Goal: Find specific page/section: Find specific page/section

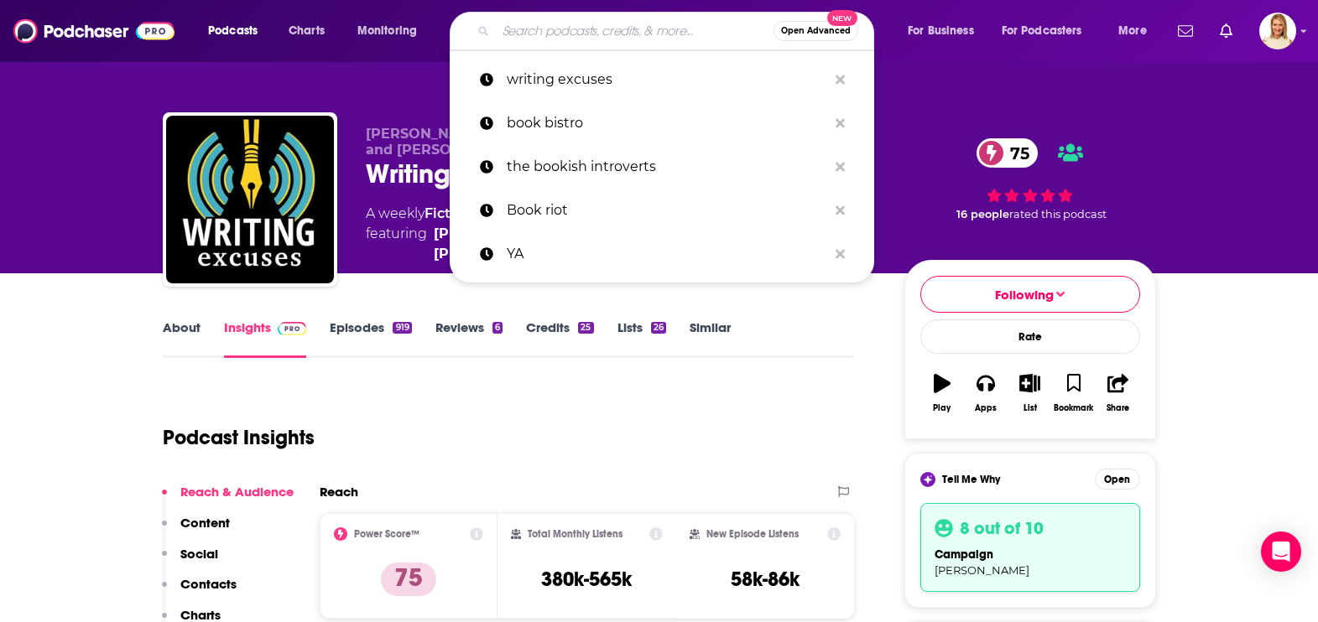
click at [519, 31] on input "Search podcasts, credits, & more..." at bounding box center [635, 31] width 278 height 27
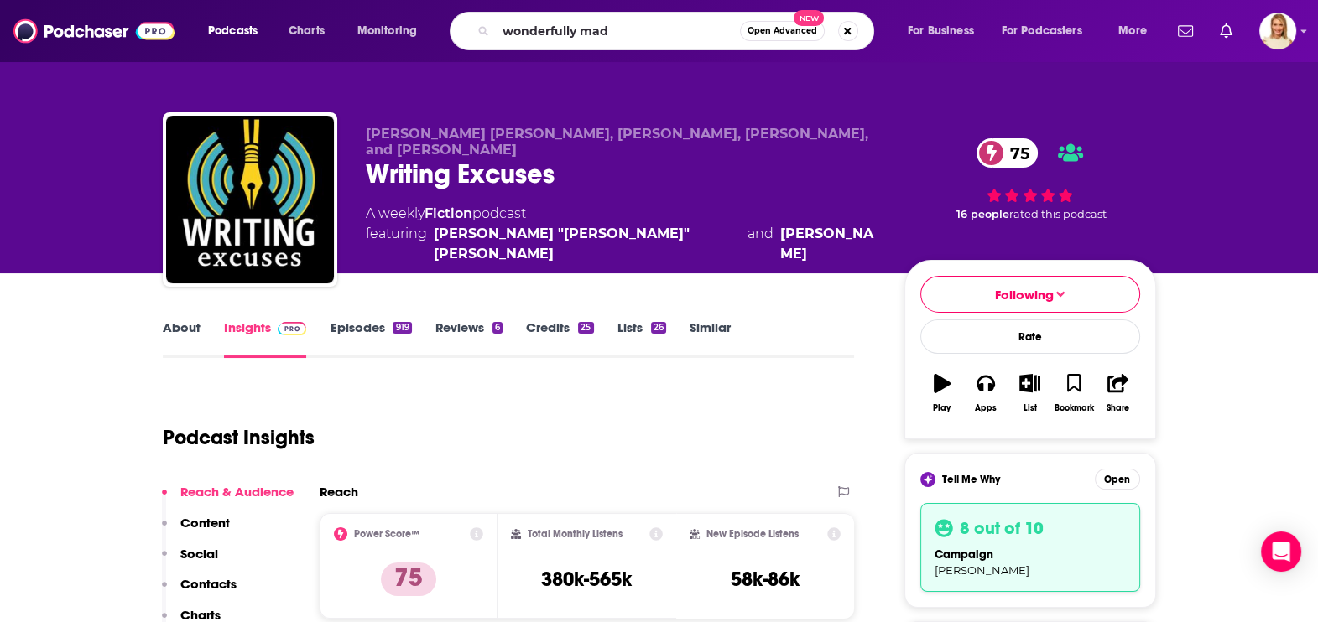
type input "wonderfully made"
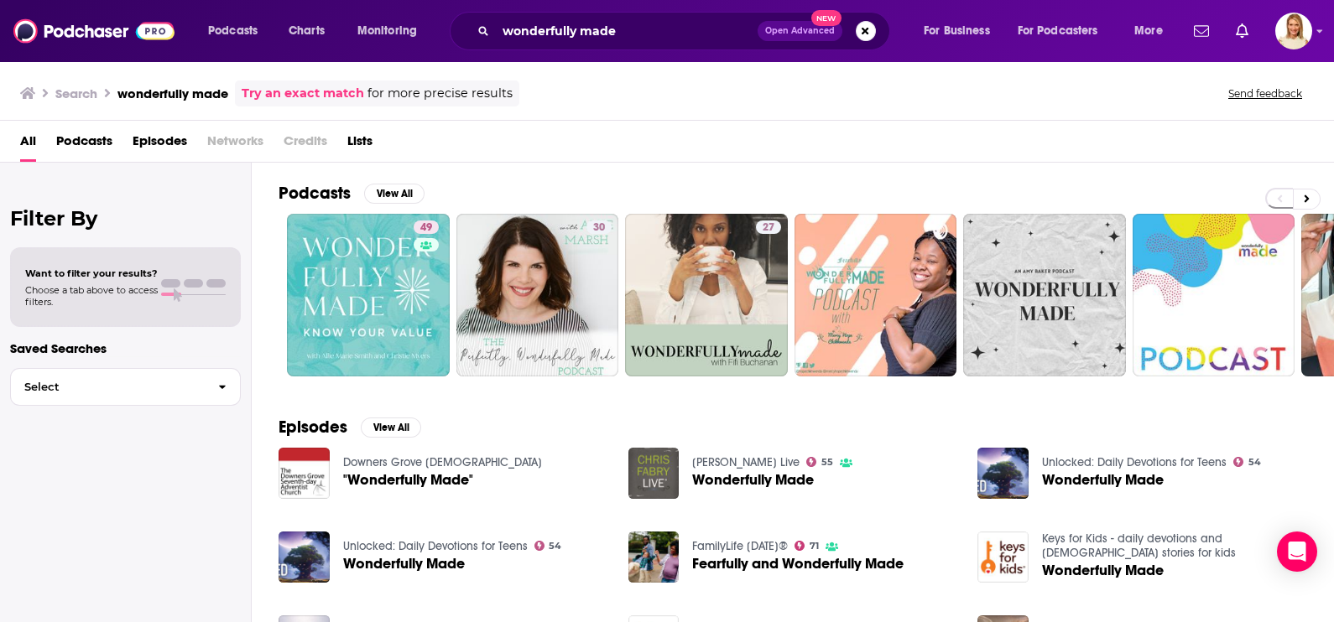
click at [90, 138] on span "Podcasts" at bounding box center [84, 144] width 56 height 34
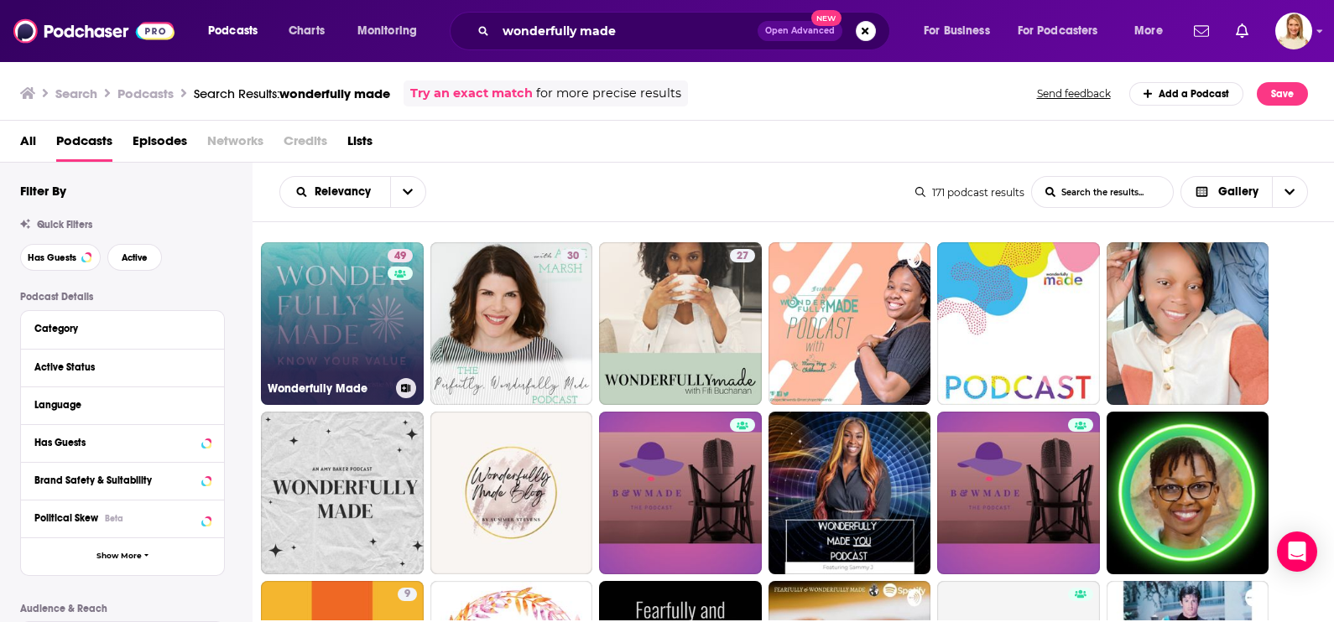
click at [336, 319] on link "49 Wonderfully Made" at bounding box center [342, 323] width 163 height 163
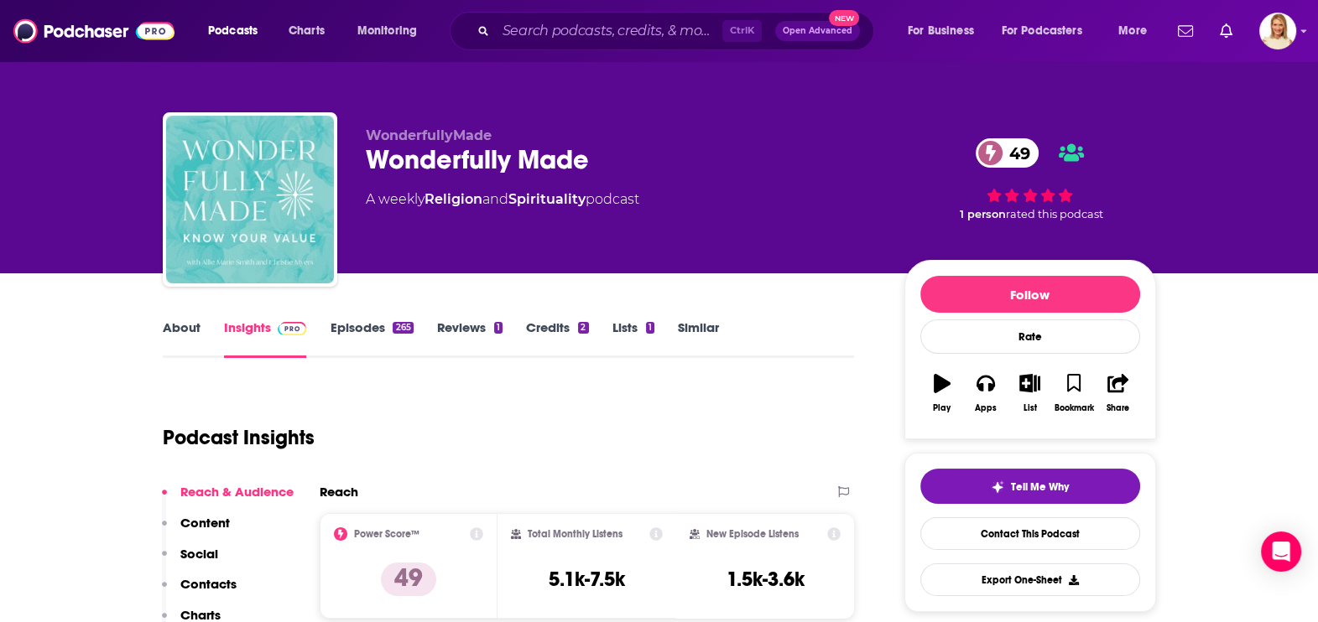
click at [195, 323] on link "About" at bounding box center [182, 339] width 38 height 39
